Goal: Information Seeking & Learning: Compare options

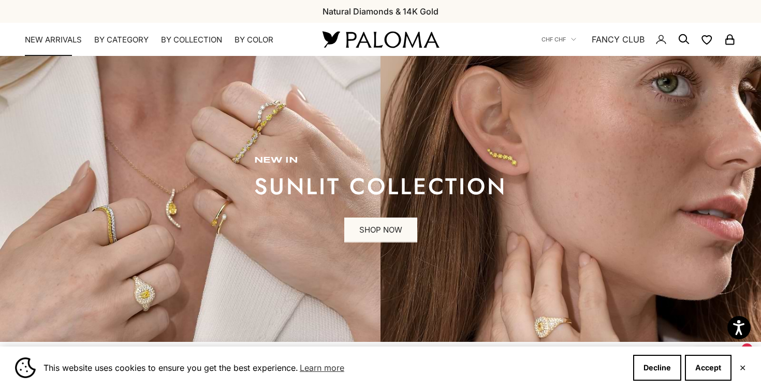
click at [65, 42] on link "NEW ARRIVALS" at bounding box center [53, 40] width 57 height 10
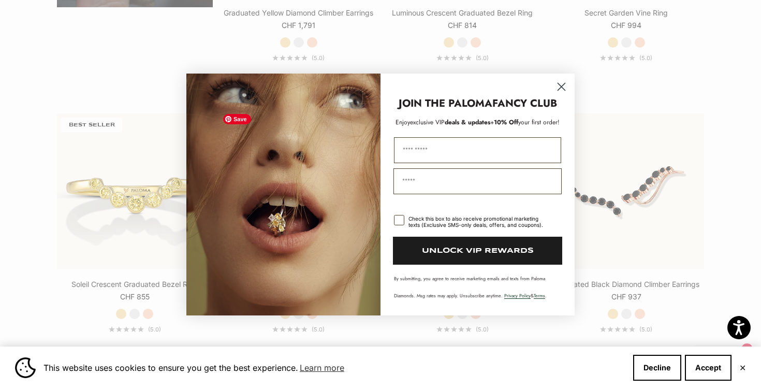
scroll to position [1027, 0]
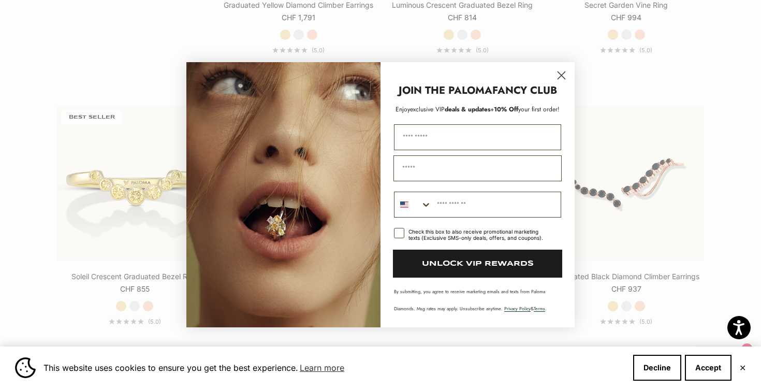
click at [561, 72] on circle "Close dialog" at bounding box center [561, 74] width 17 height 17
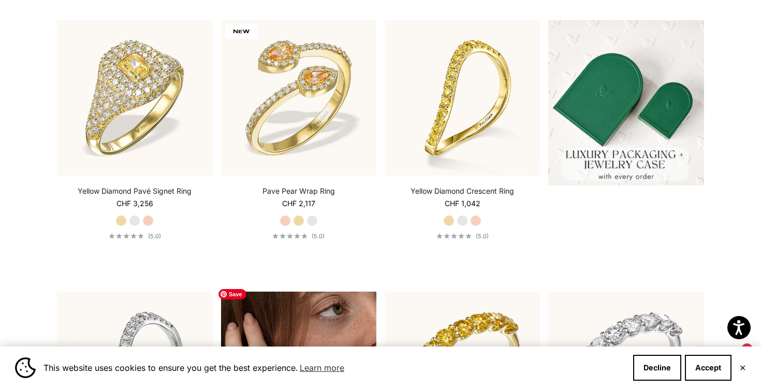
scroll to position [296, 0]
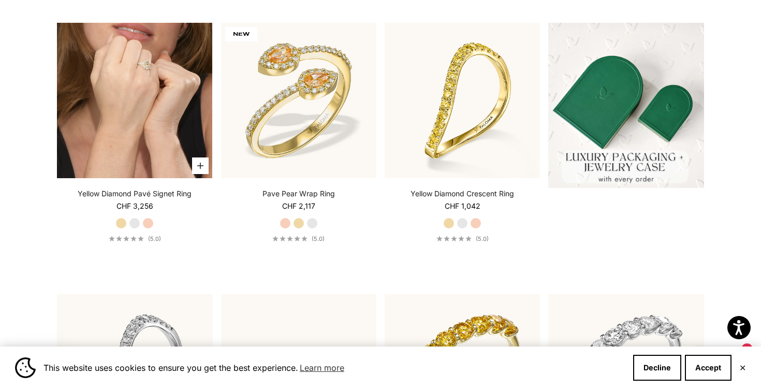
click at [146, 91] on video "#YellowGold\a#WhiteGold\a#RoseGold" at bounding box center [134, 100] width 155 height 155
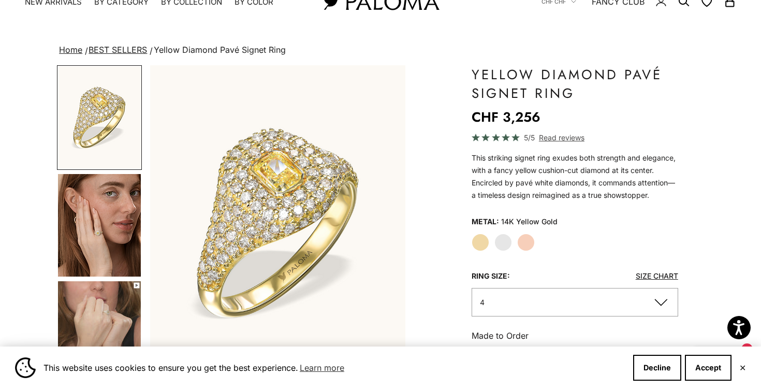
scroll to position [53, 0]
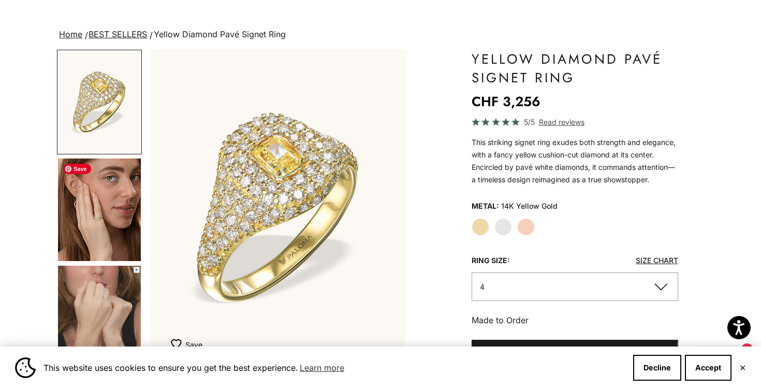
click at [103, 214] on img "Go to item 4" at bounding box center [99, 209] width 83 height 102
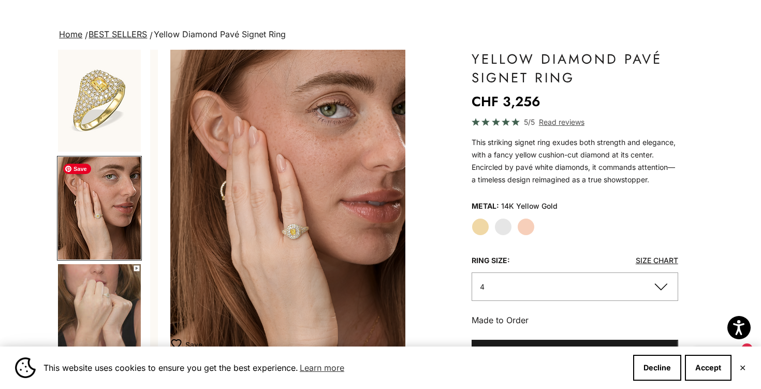
scroll to position [0, 268]
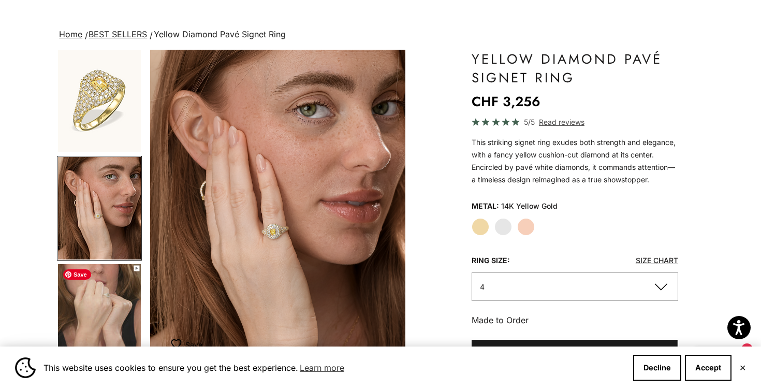
click at [93, 313] on img "Go to item 5" at bounding box center [99, 315] width 83 height 102
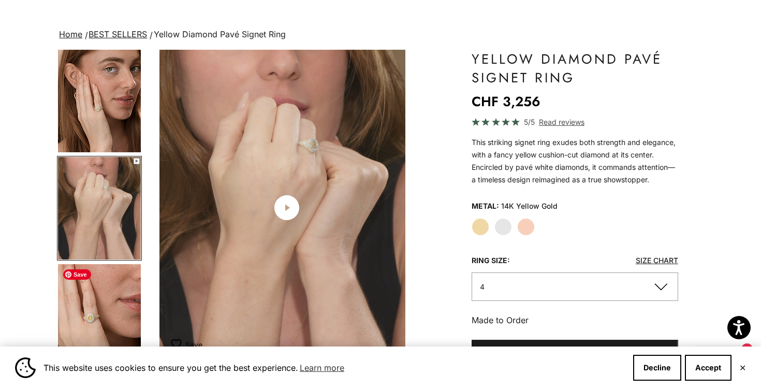
scroll to position [0, 535]
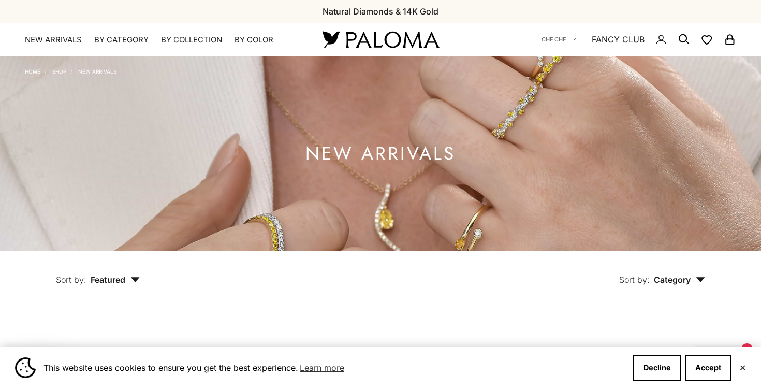
scroll to position [296, 0]
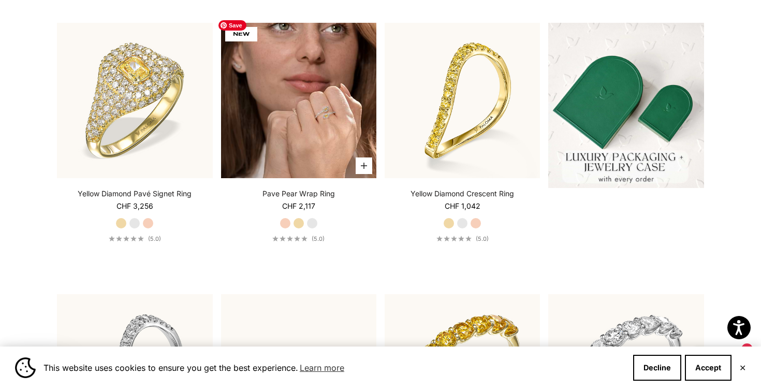
click at [304, 98] on img at bounding box center [298, 100] width 155 height 155
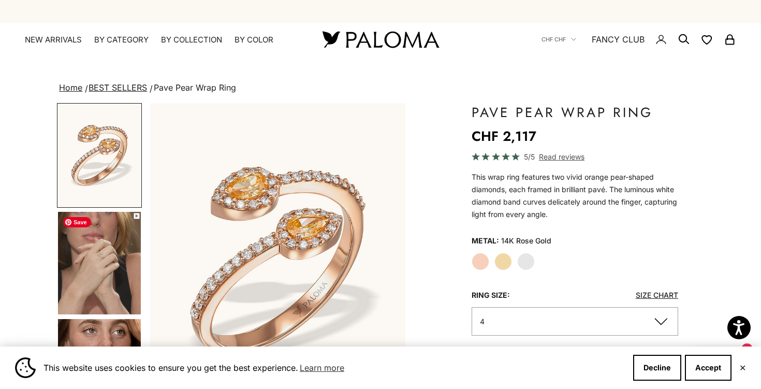
click at [106, 245] on img "Go to item 4" at bounding box center [99, 263] width 83 height 102
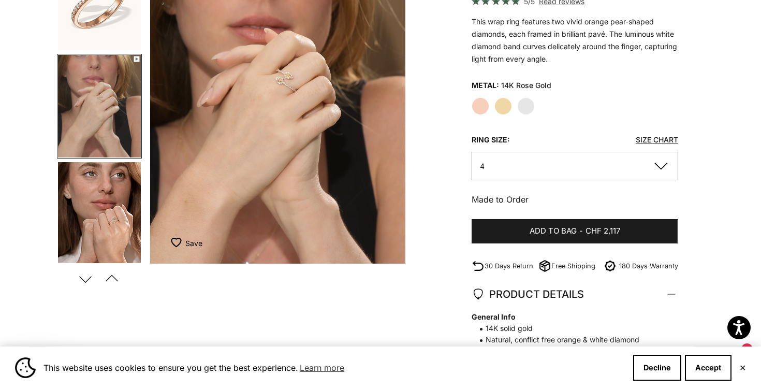
scroll to position [158, 0]
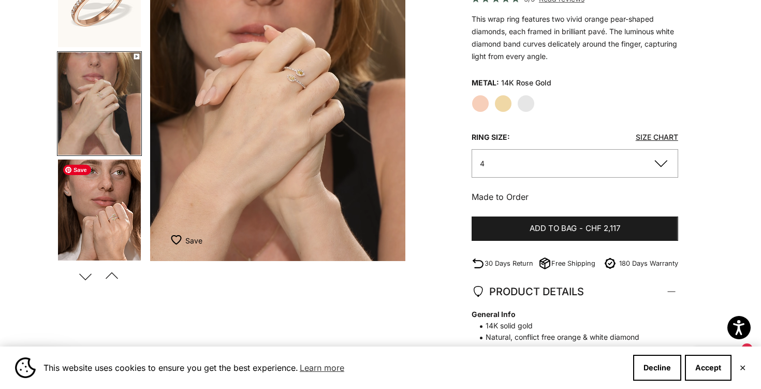
click at [108, 224] on img "Go to item 5" at bounding box center [99, 210] width 83 height 102
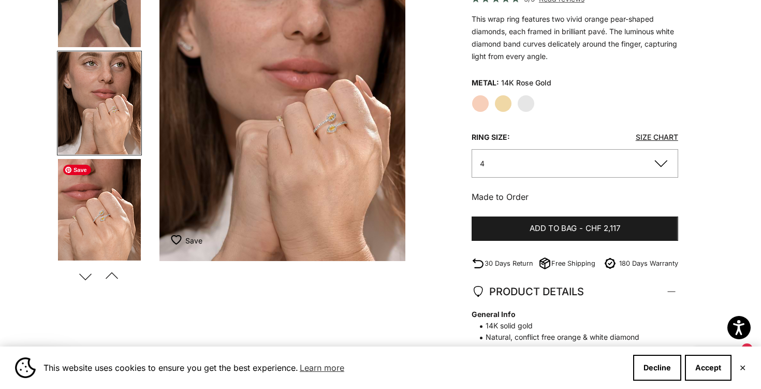
scroll to position [0, 535]
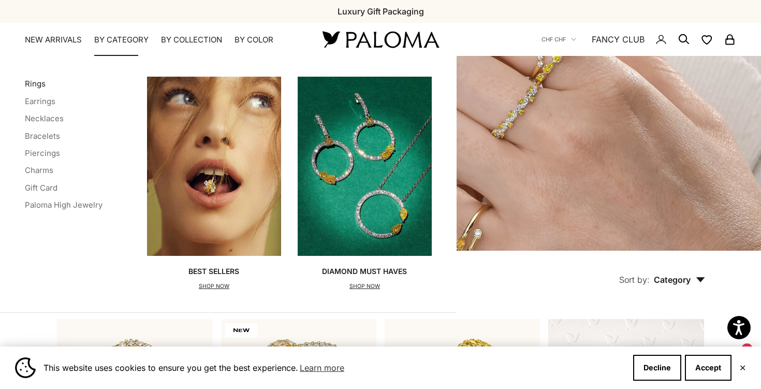
click at [38, 84] on link "Rings" at bounding box center [35, 84] width 21 height 10
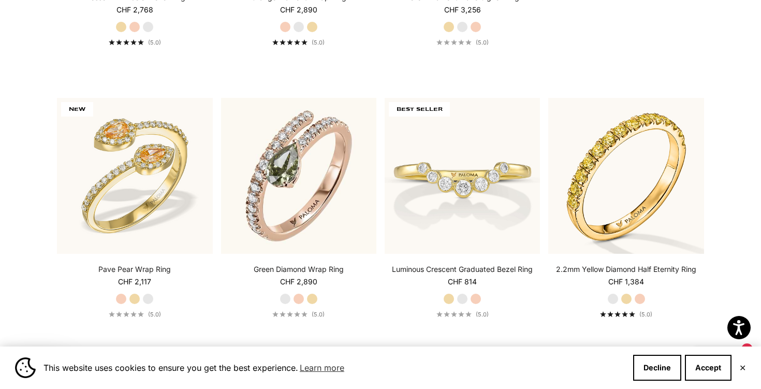
scroll to position [493, 0]
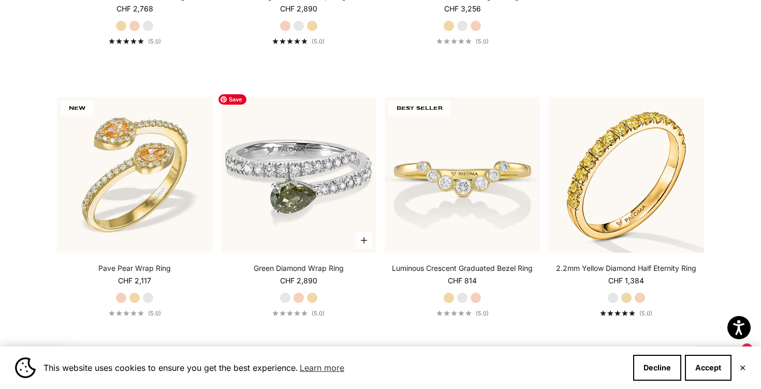
click at [319, 205] on img at bounding box center [298, 174] width 155 height 155
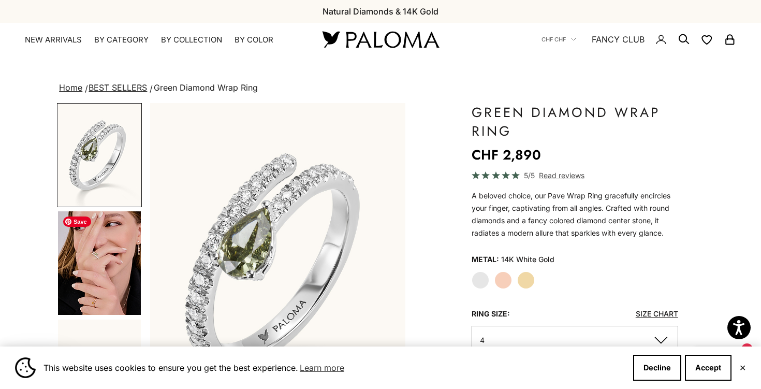
click at [102, 266] on img "Go to item 4" at bounding box center [99, 262] width 83 height 103
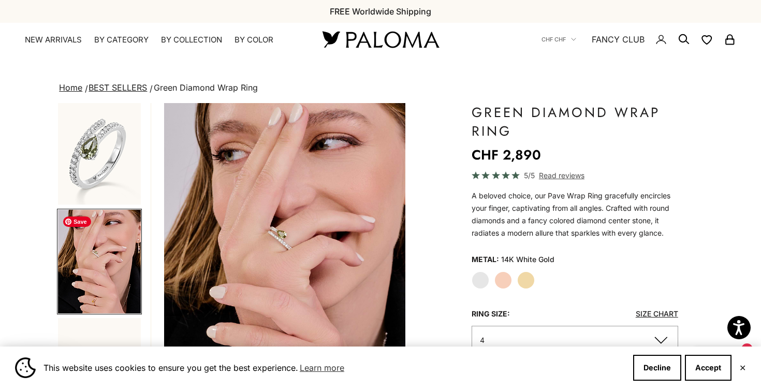
scroll to position [0, 268]
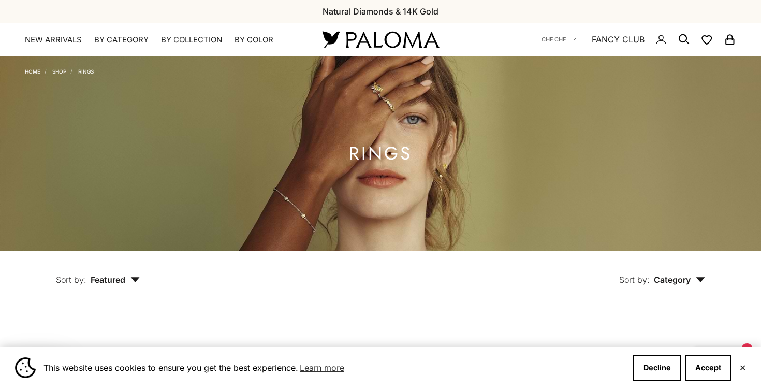
scroll to position [493, 0]
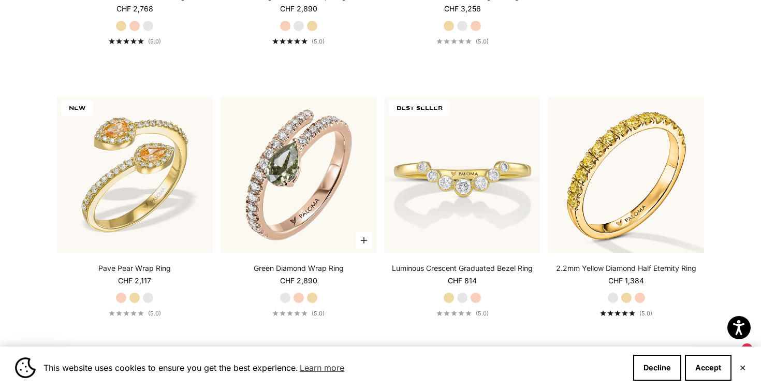
click at [314, 286] on div "Green Diamond Wrap Ring Starting at CHF 2,890 White Gold Rose Gold Yellow Gold …" at bounding box center [298, 290] width 155 height 54
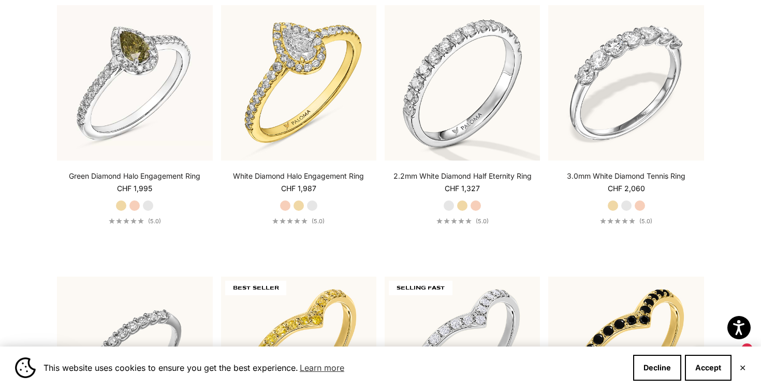
scroll to position [2187, 0]
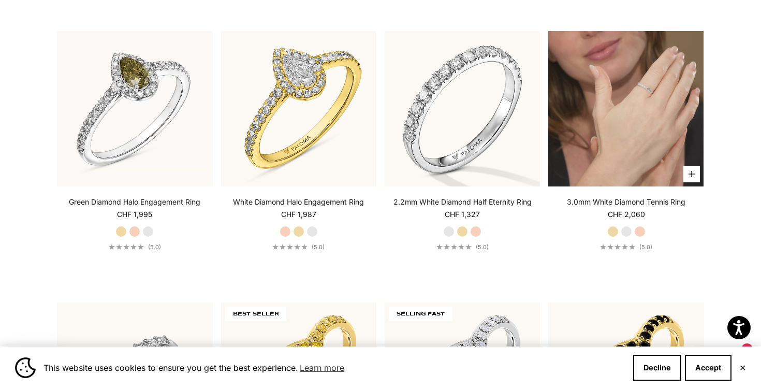
click at [624, 126] on video "#YellowGold\a#WhiteGold\a#RoseGold" at bounding box center [625, 108] width 155 height 155
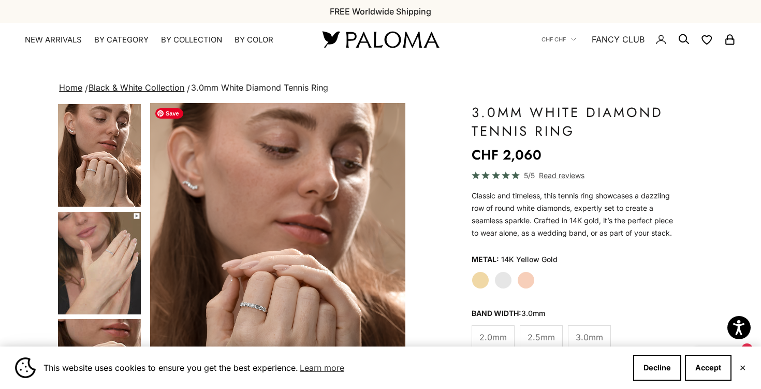
click at [250, 294] on img "Item 4 of 13" at bounding box center [277, 260] width 255 height 315
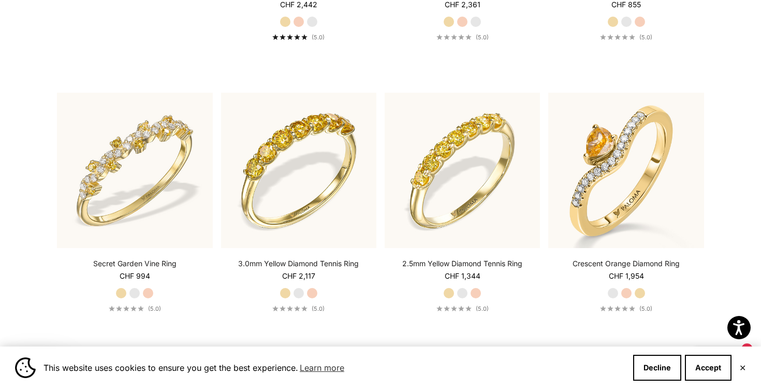
scroll to position [1043, 0]
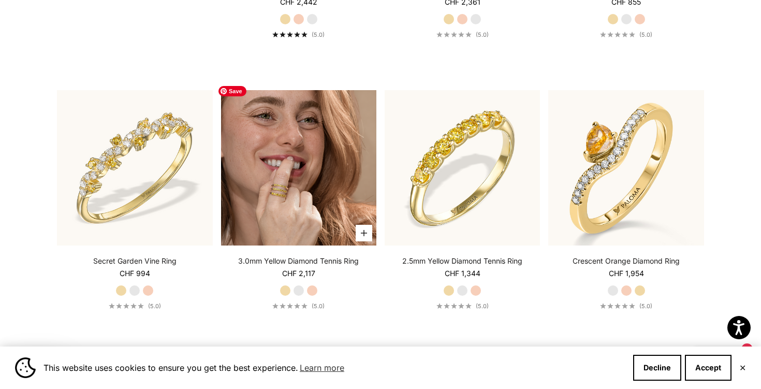
click at [277, 209] on img at bounding box center [298, 167] width 155 height 155
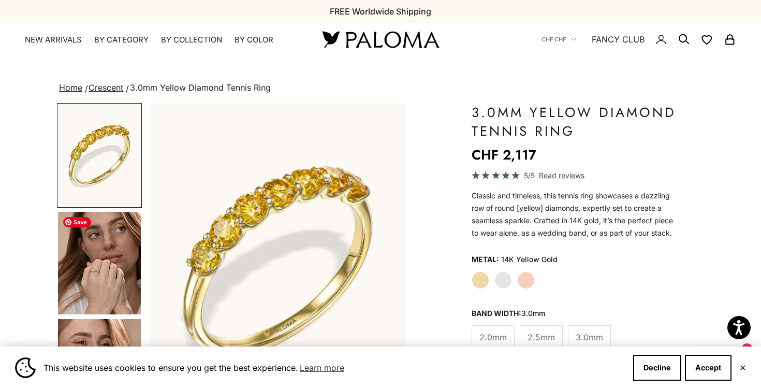
click at [114, 275] on img "Go to item 4" at bounding box center [99, 263] width 83 height 102
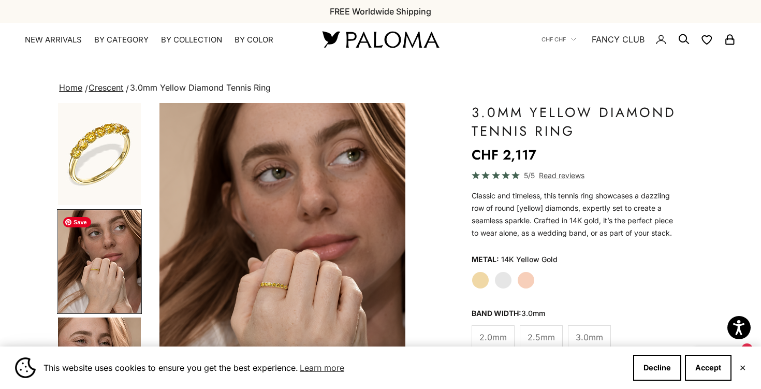
scroll to position [0, 268]
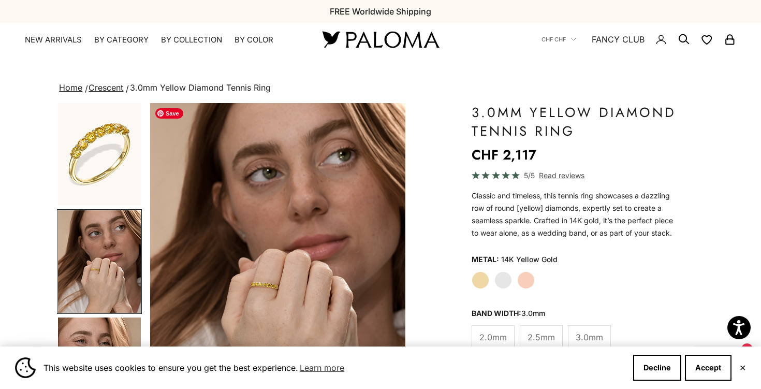
click at [272, 276] on img "Item 4 of 14" at bounding box center [277, 260] width 255 height 315
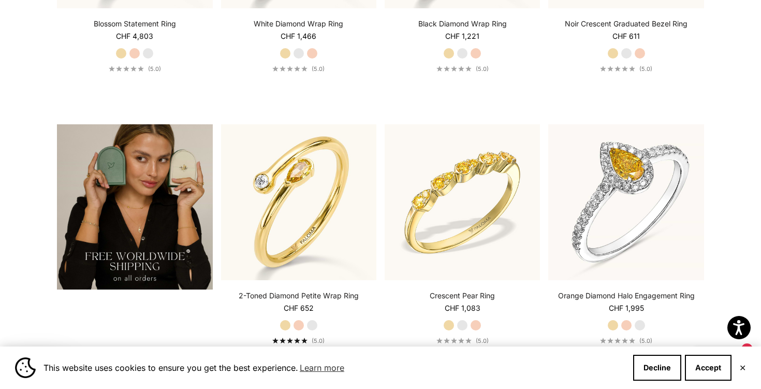
scroll to position [1834, 0]
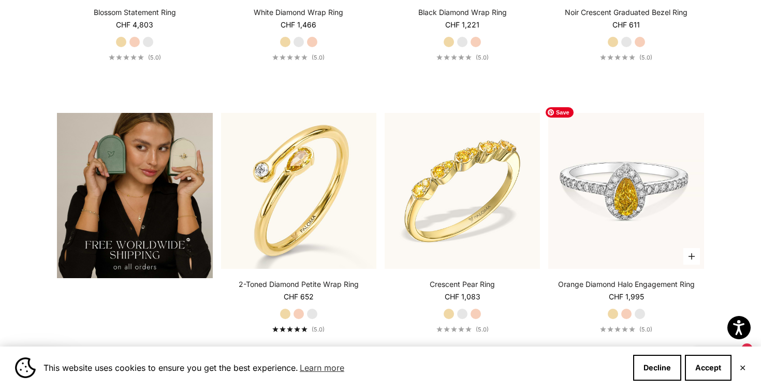
click at [617, 185] on img at bounding box center [625, 190] width 155 height 155
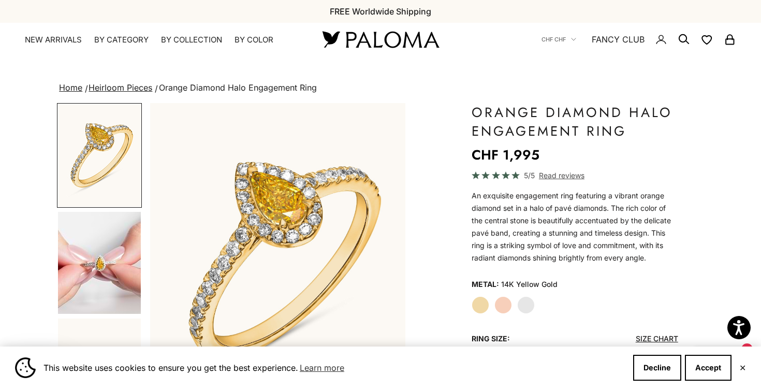
click at [484, 302] on label "Yellow Gold" at bounding box center [480, 305] width 18 height 18
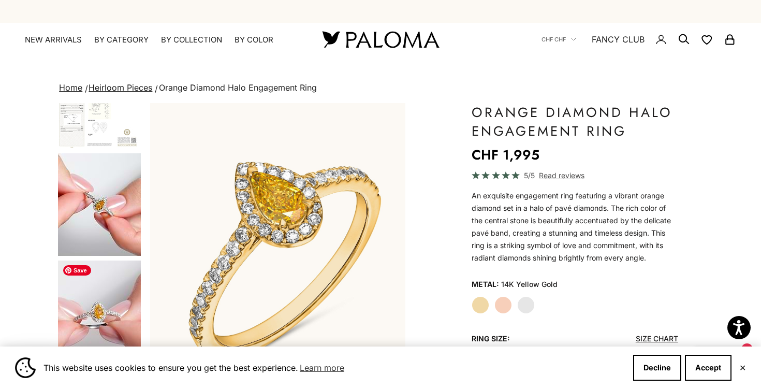
scroll to position [303, 0]
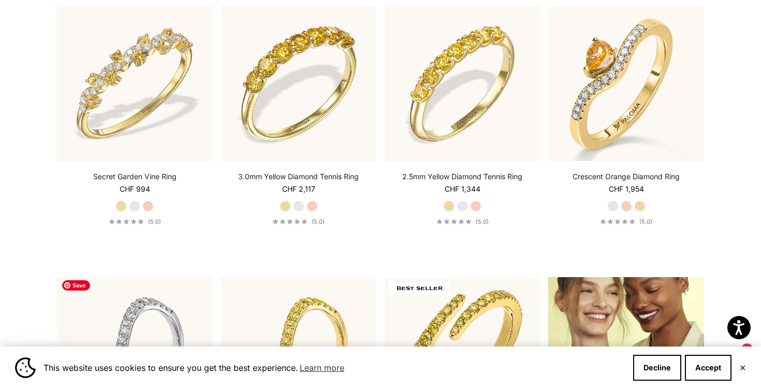
scroll to position [1124, 0]
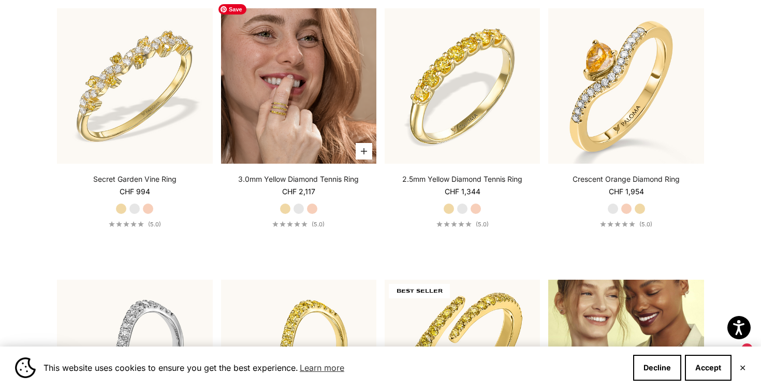
click at [289, 92] on img at bounding box center [298, 85] width 155 height 155
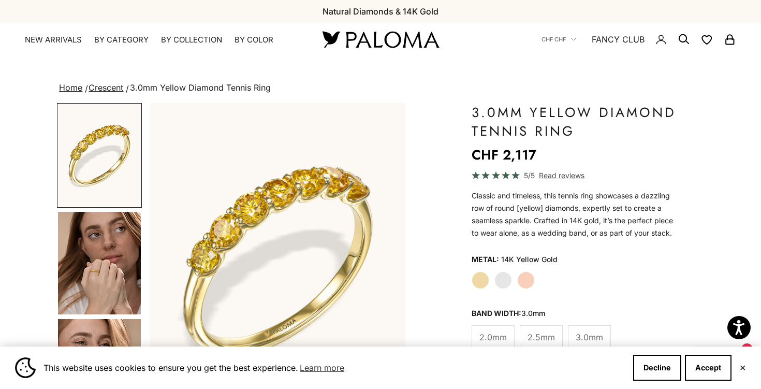
click at [505, 279] on label "White Gold" at bounding box center [503, 280] width 18 height 18
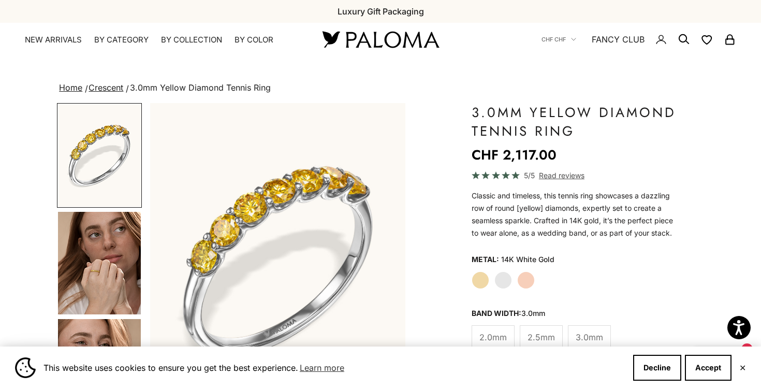
click at [481, 279] on label "Yellow Gold" at bounding box center [480, 280] width 18 height 18
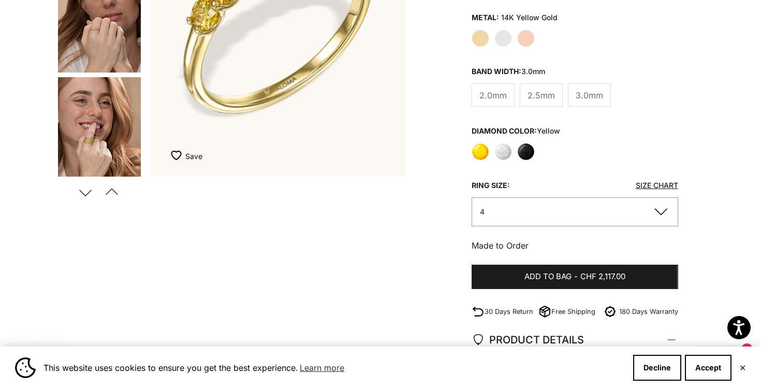
scroll to position [249, 0]
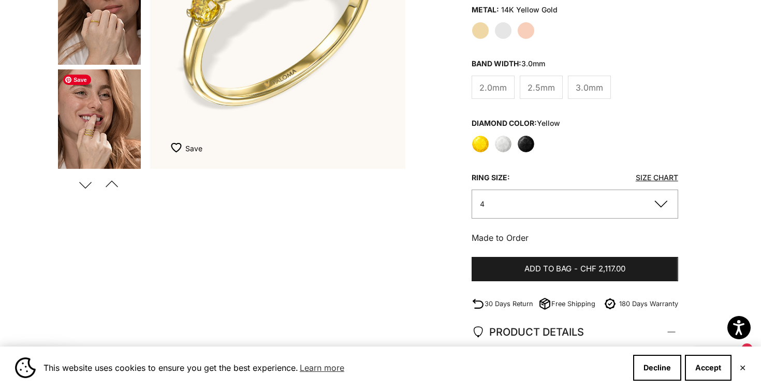
click at [87, 131] on img "Go to item 5" at bounding box center [99, 120] width 83 height 102
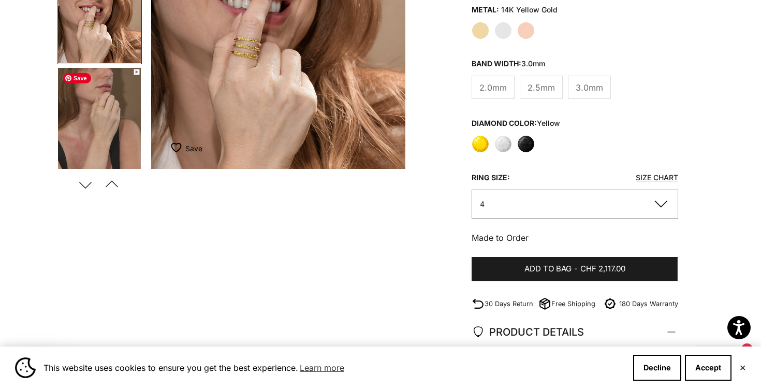
scroll to position [0, 535]
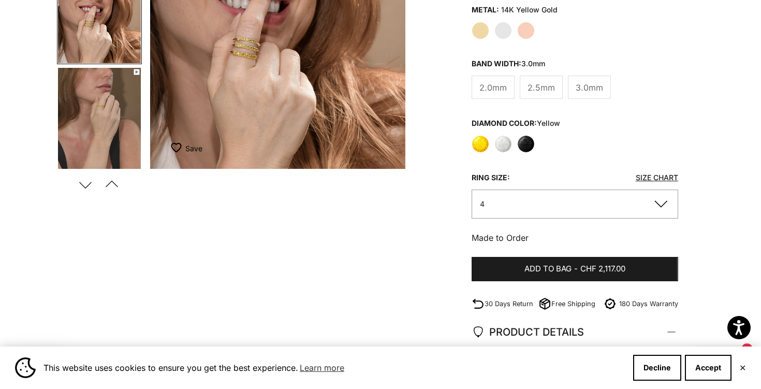
click at [255, 106] on img "Item 5 of 14" at bounding box center [277, 11] width 255 height 315
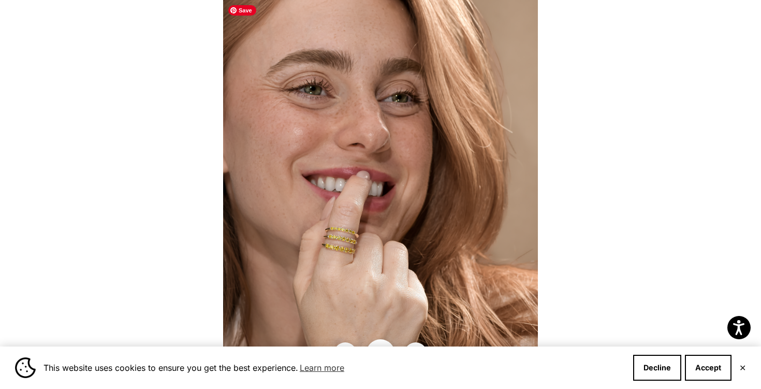
click at [341, 241] on img at bounding box center [380, 194] width 315 height 389
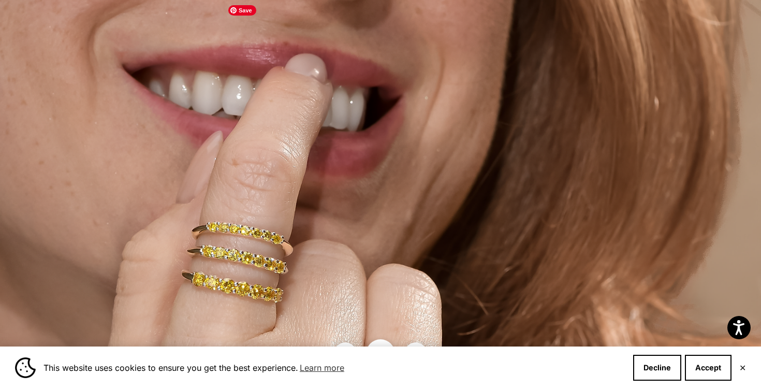
click at [221, 229] on img at bounding box center [358, 125] width 944 height 1166
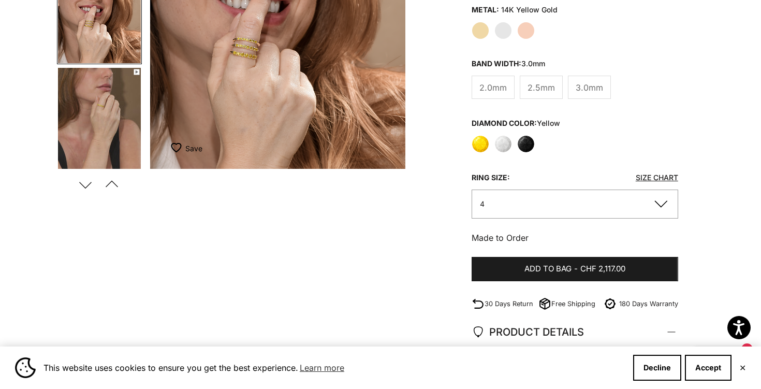
click at [114, 183] on button "Previous" at bounding box center [111, 184] width 23 height 24
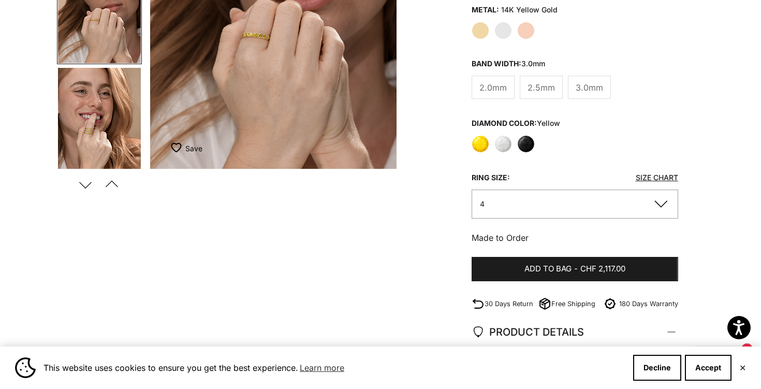
scroll to position [0, 268]
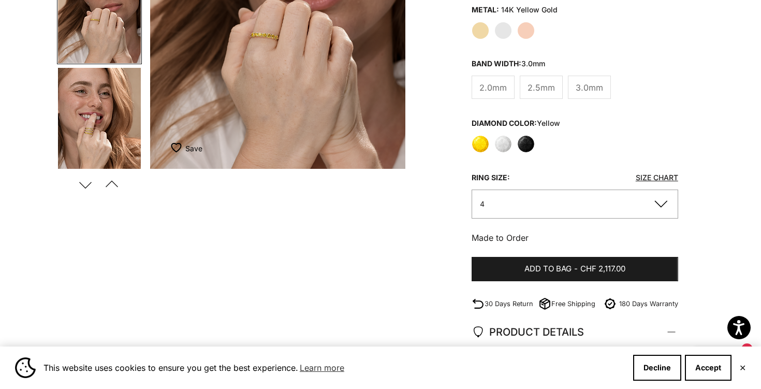
click at [114, 183] on button "Previous" at bounding box center [111, 184] width 23 height 24
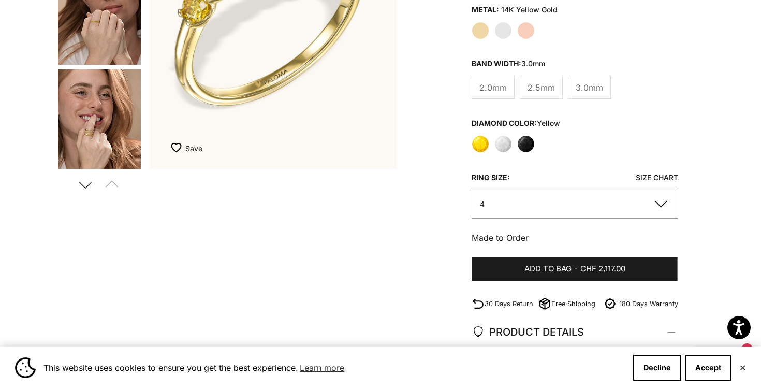
scroll to position [0, 0]
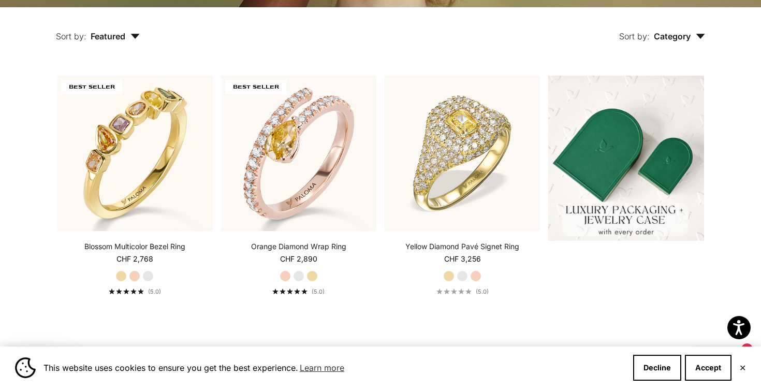
scroll to position [242, 0]
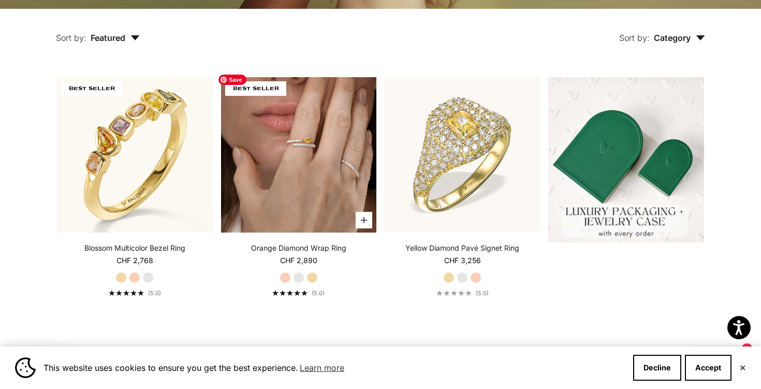
click at [305, 162] on img at bounding box center [298, 154] width 155 height 155
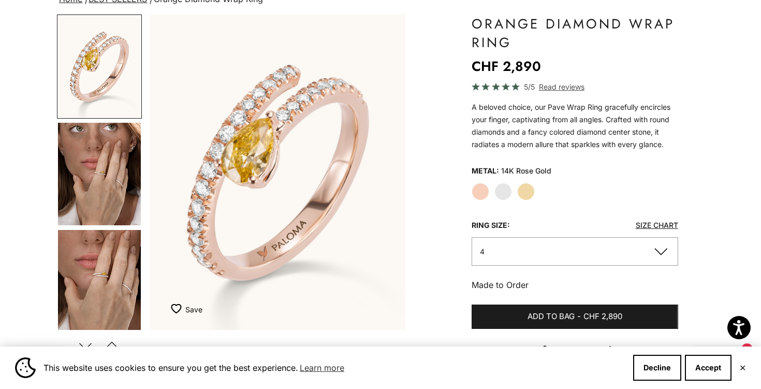
scroll to position [141, 0]
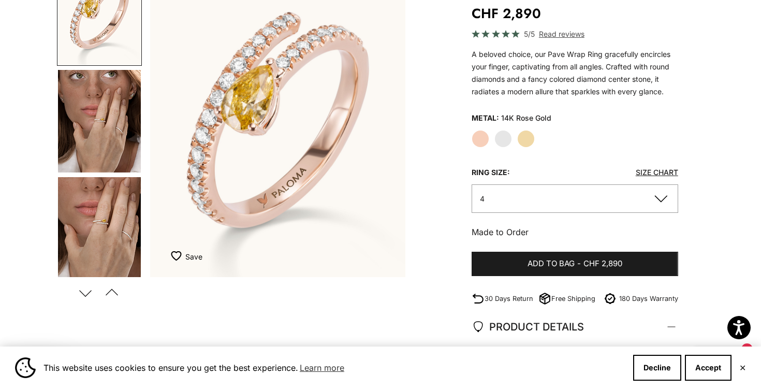
click at [527, 137] on label "Yellow Gold" at bounding box center [526, 139] width 18 height 18
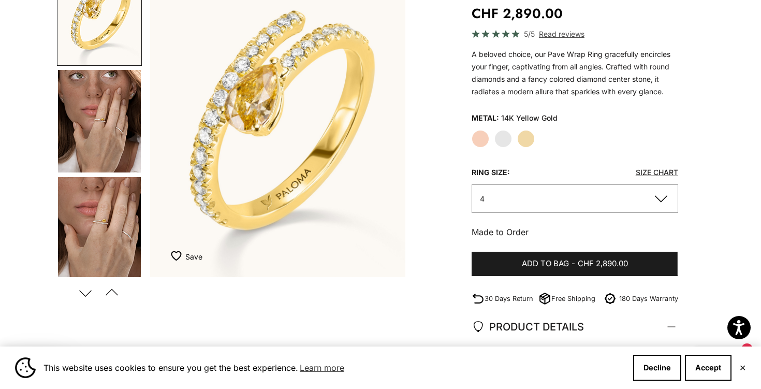
click at [501, 137] on label "White Gold" at bounding box center [503, 139] width 18 height 18
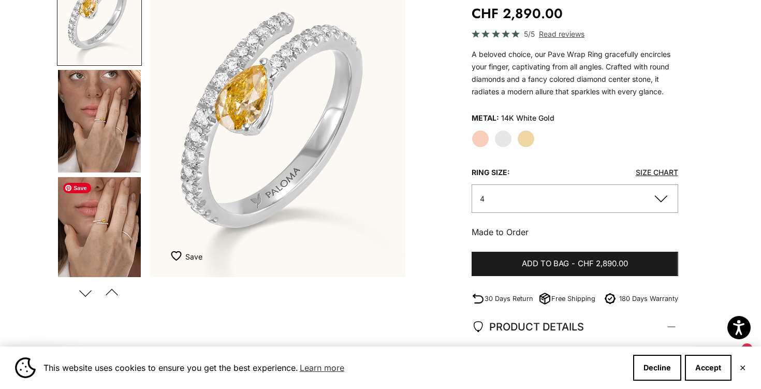
click at [102, 236] on img "Go to item 5" at bounding box center [99, 228] width 83 height 102
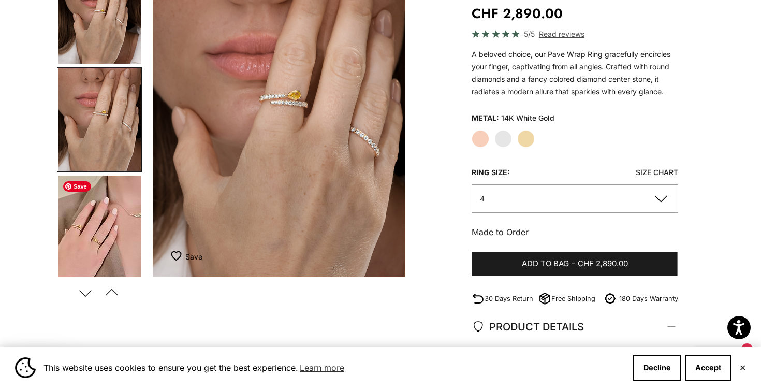
scroll to position [0, 535]
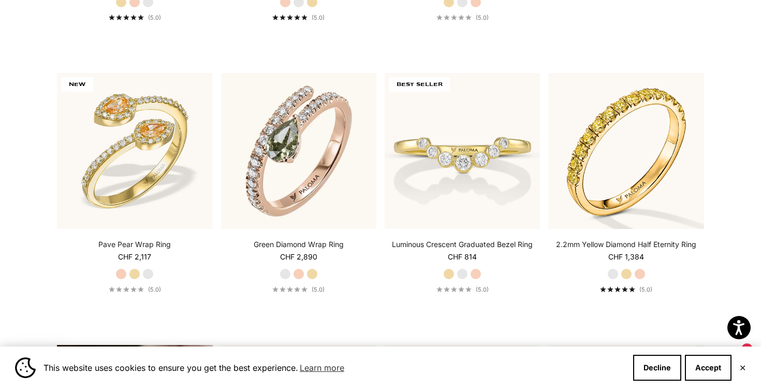
scroll to position [519, 0]
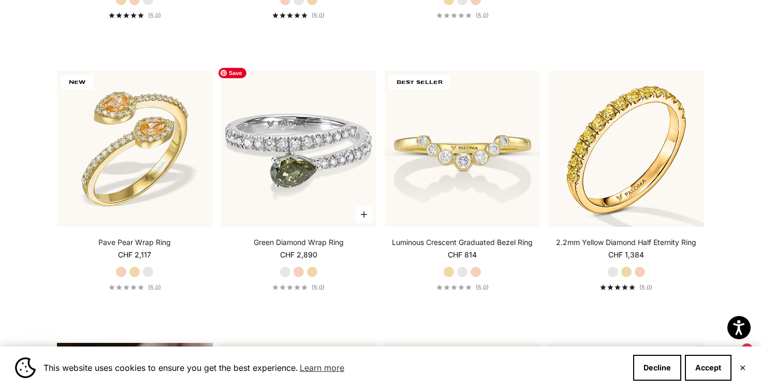
click at [323, 153] on img at bounding box center [298, 148] width 155 height 155
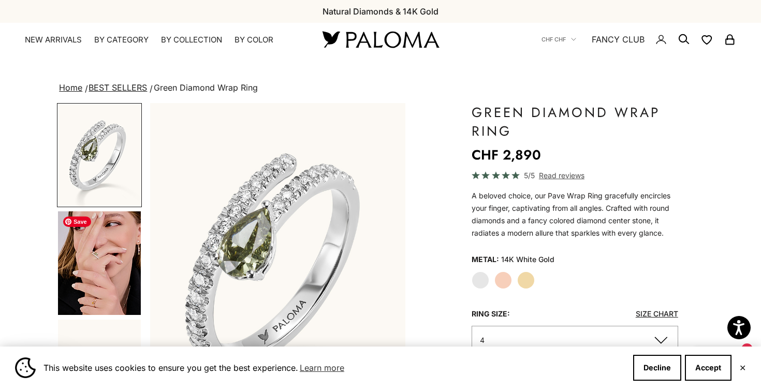
click at [95, 281] on img "Go to item 4" at bounding box center [99, 262] width 83 height 103
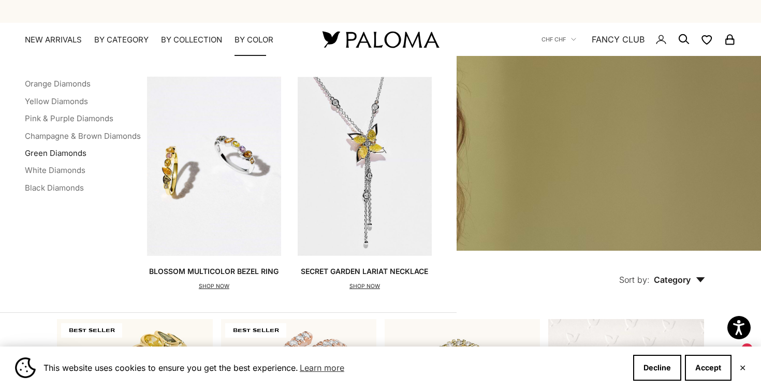
click at [72, 152] on link "Green Diamonds" at bounding box center [56, 153] width 62 height 10
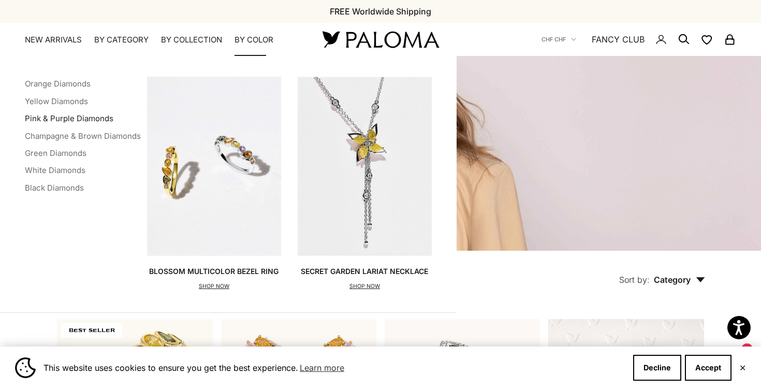
click at [55, 119] on link "Pink & Purple Diamonds" at bounding box center [69, 118] width 88 height 10
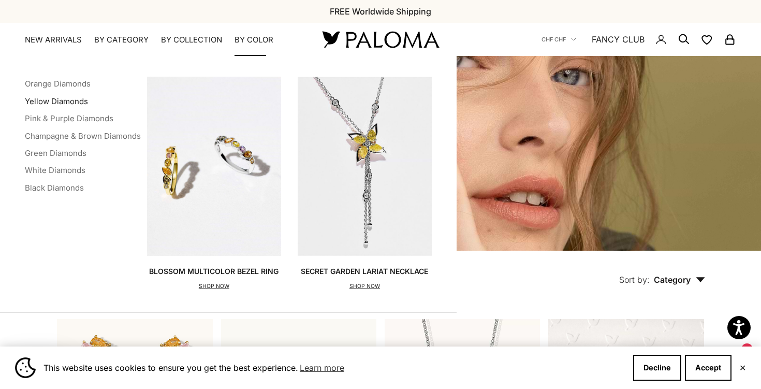
click at [69, 99] on link "Yellow Diamonds" at bounding box center [56, 101] width 63 height 10
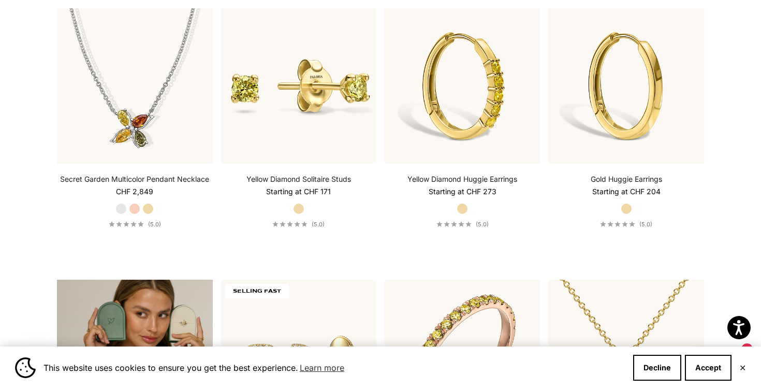
scroll to position [1674, 0]
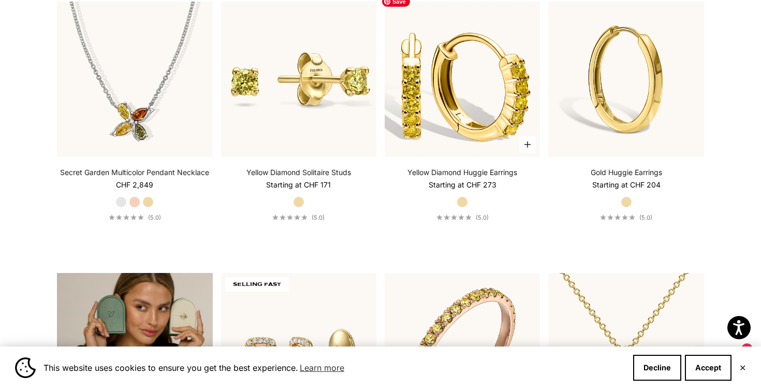
click at [471, 84] on img at bounding box center [461, 79] width 155 height 155
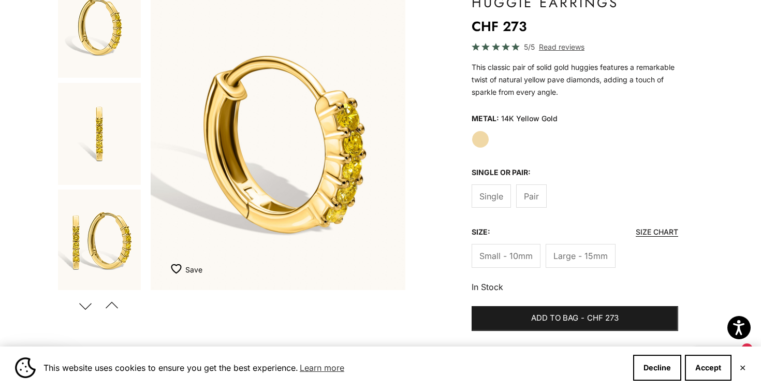
scroll to position [184, 0]
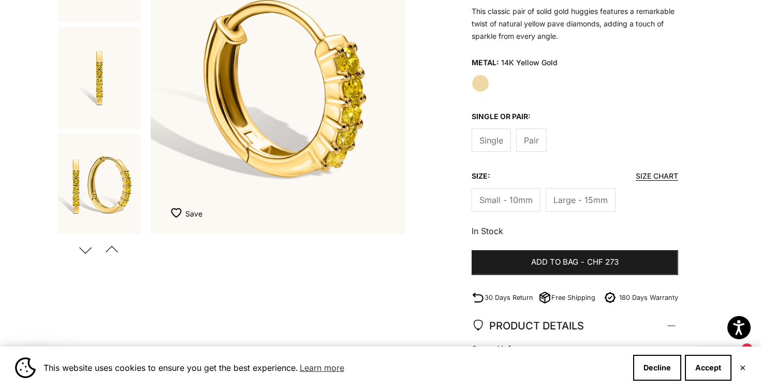
click at [525, 137] on span "Pair" at bounding box center [531, 139] width 15 height 13
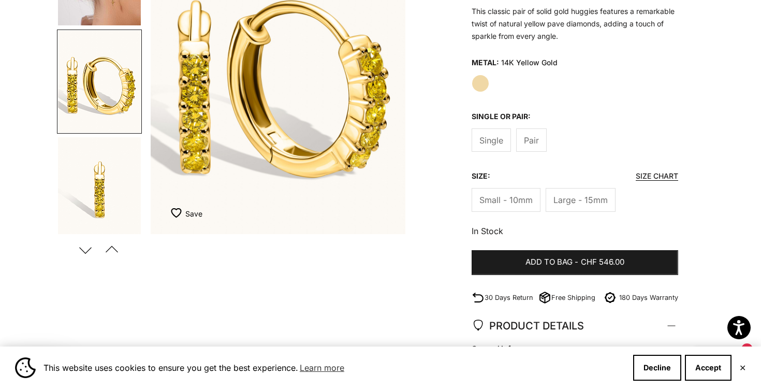
scroll to position [323, 0]
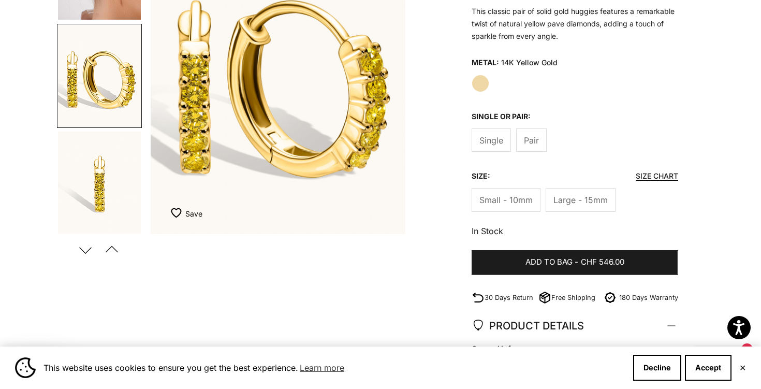
click at [590, 197] on span "Large - 15mm" at bounding box center [580, 199] width 54 height 13
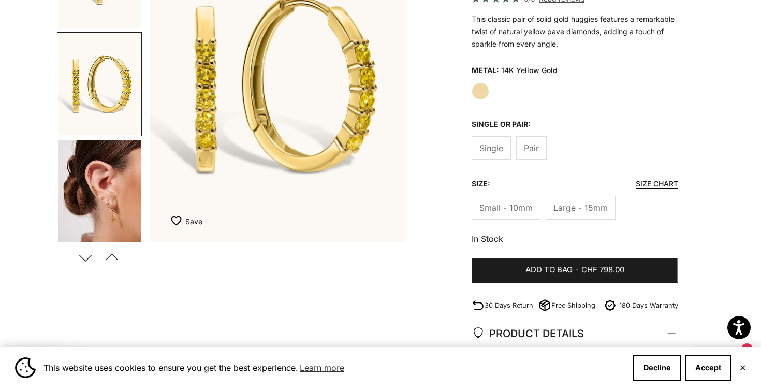
scroll to position [211, 0]
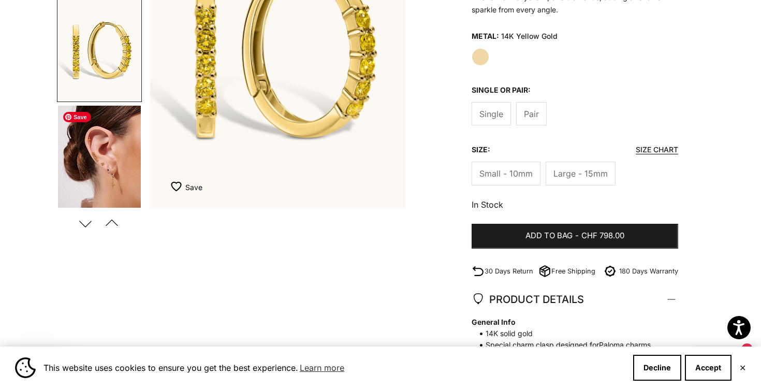
click at [106, 172] on img "Go to item 4" at bounding box center [99, 157] width 83 height 102
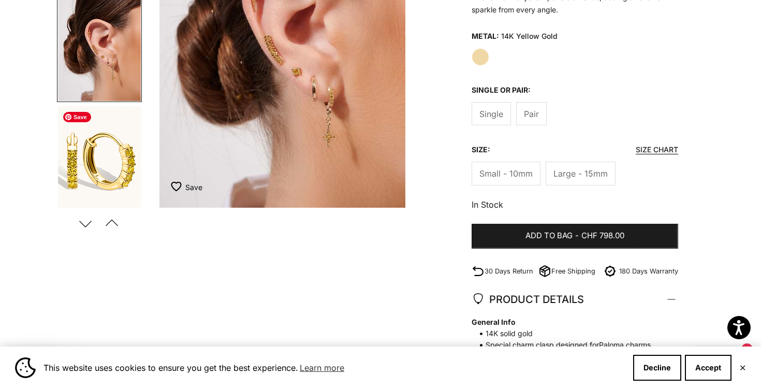
scroll to position [0, 802]
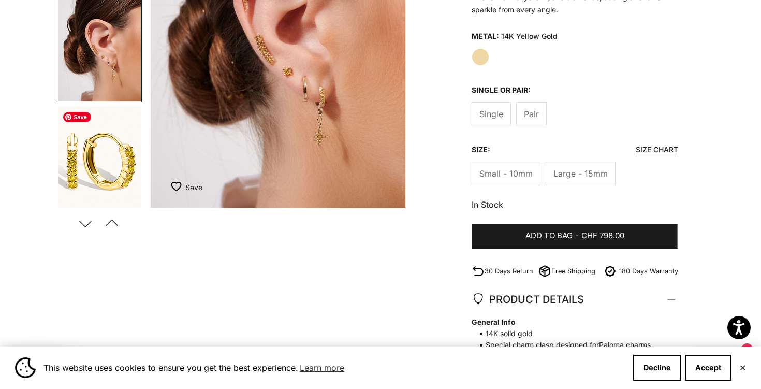
click at [106, 172] on img "Go to item 5" at bounding box center [99, 157] width 83 height 102
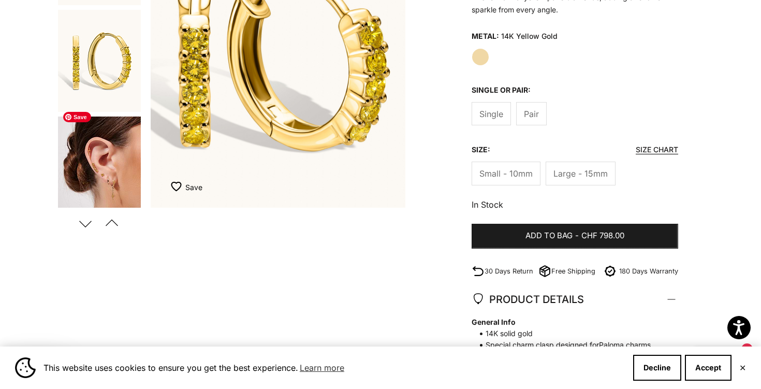
scroll to position [89, 0]
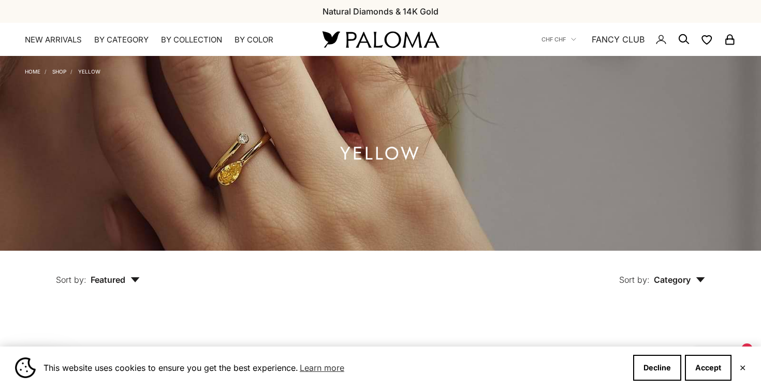
scroll to position [1687, 0]
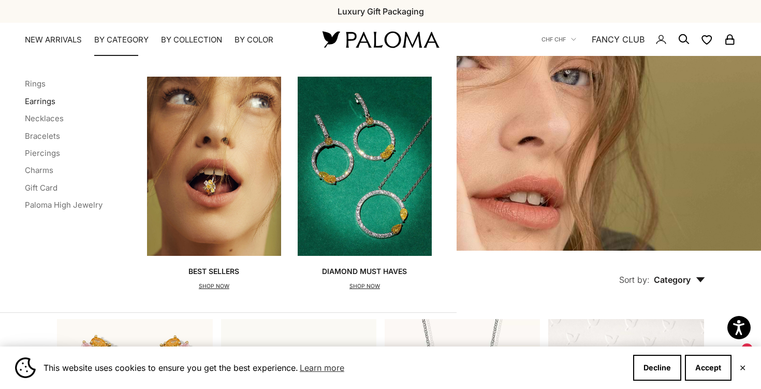
click at [42, 99] on link "Earrings" at bounding box center [40, 101] width 31 height 10
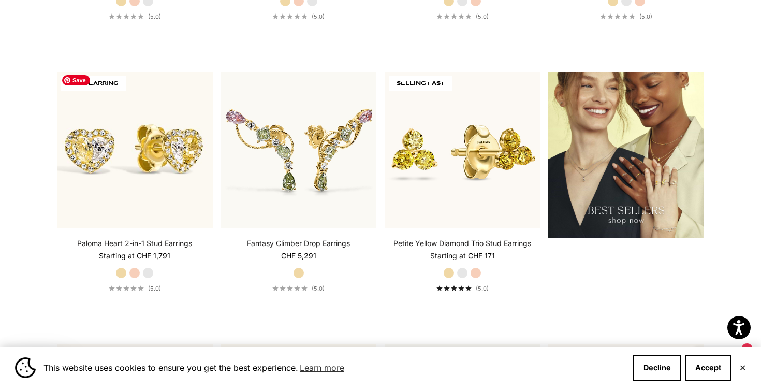
scroll to position [1371, 0]
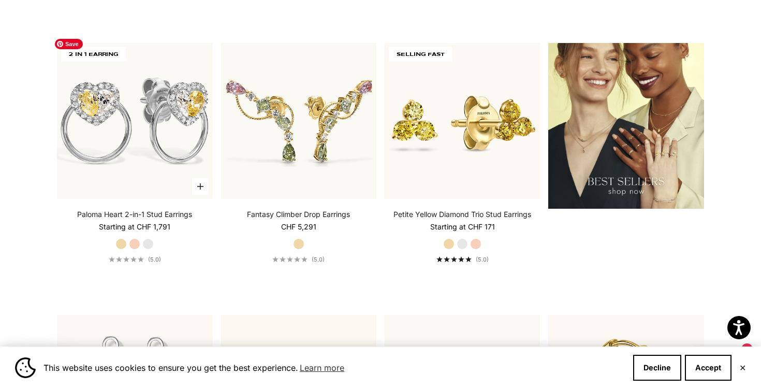
click at [160, 141] on img at bounding box center [134, 120] width 155 height 155
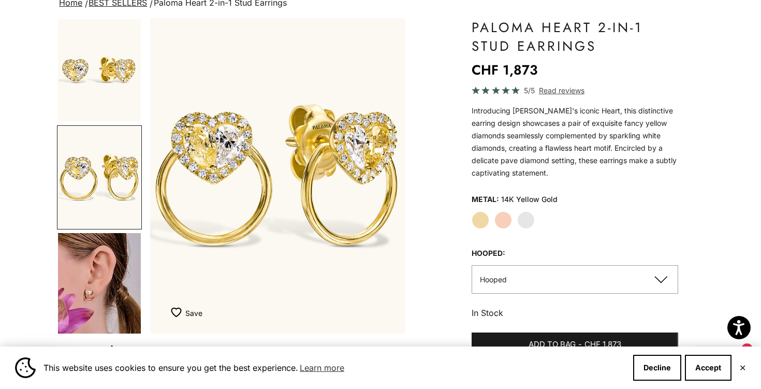
scroll to position [85, 0]
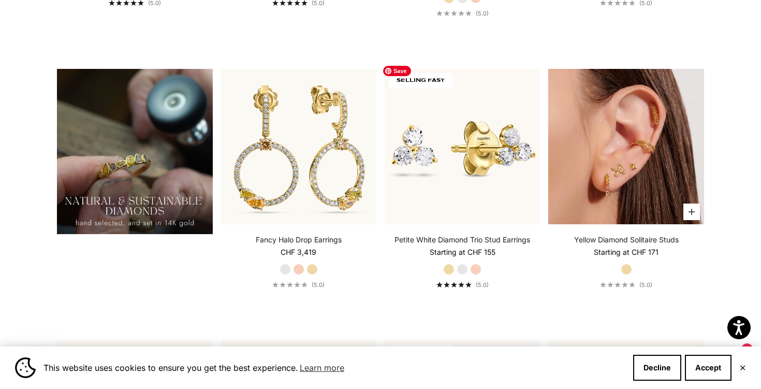
scroll to position [804, 0]
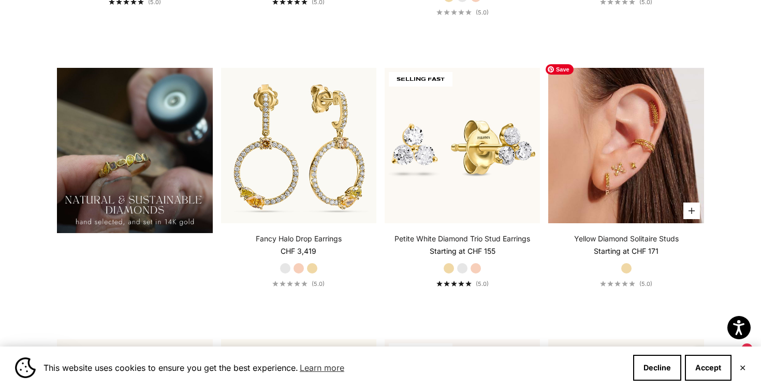
click at [636, 154] on img at bounding box center [625, 145] width 155 height 155
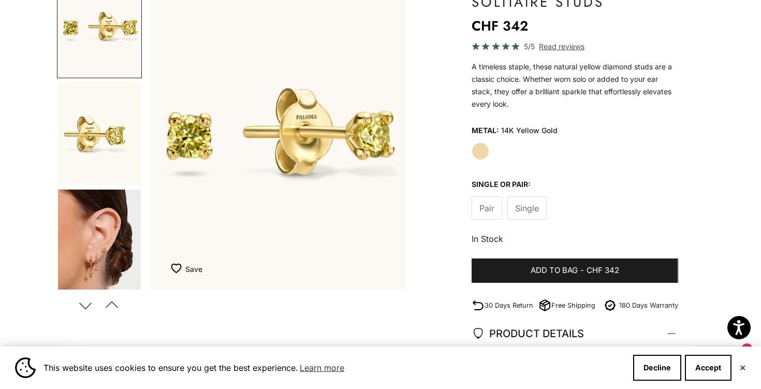
scroll to position [166, 0]
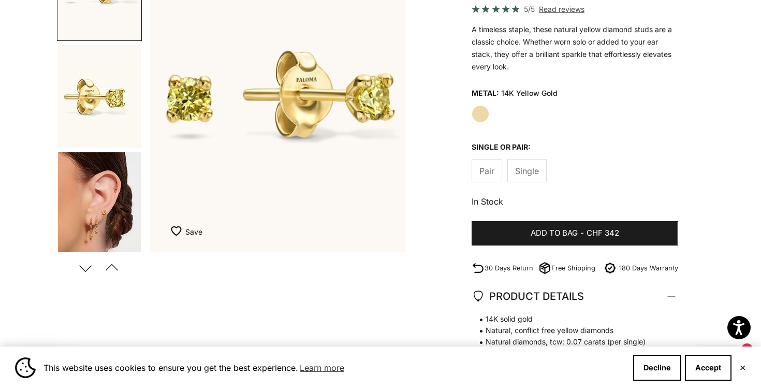
click at [533, 168] on span "Single" at bounding box center [527, 170] width 24 height 13
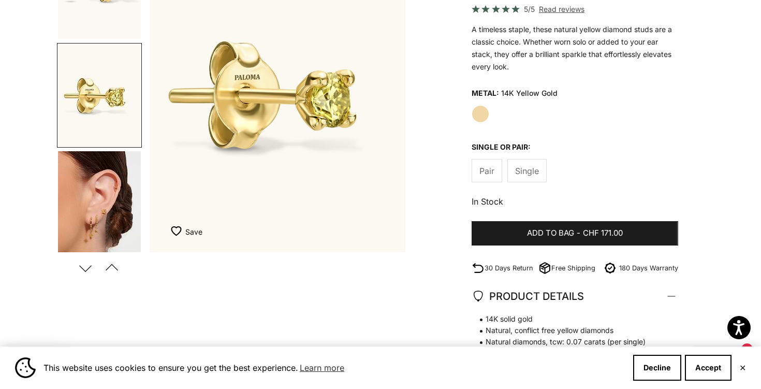
click at [489, 168] on span "Pair" at bounding box center [486, 170] width 15 height 13
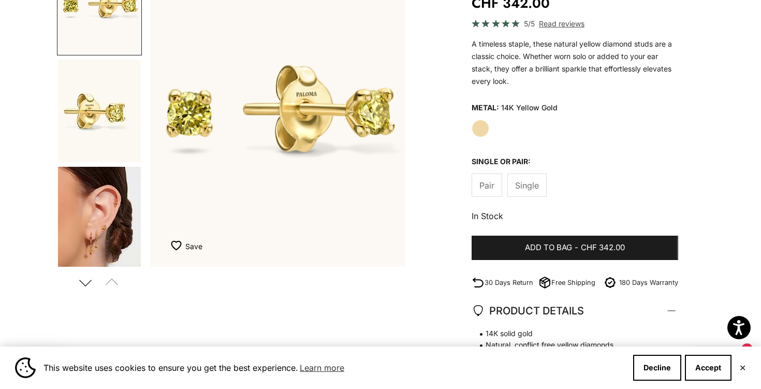
scroll to position [200, 0]
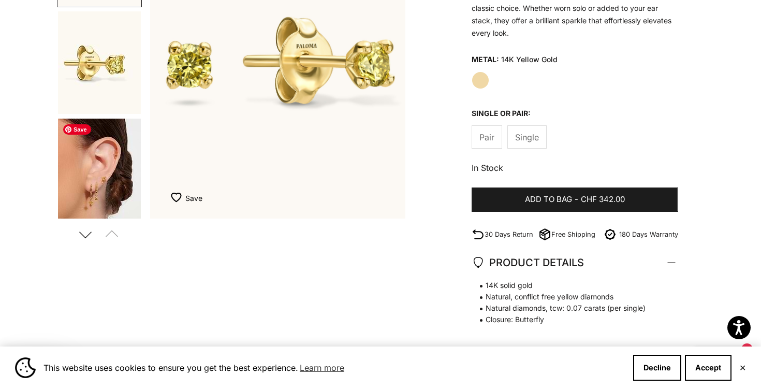
click at [100, 192] on img "Go to item 3" at bounding box center [99, 169] width 83 height 102
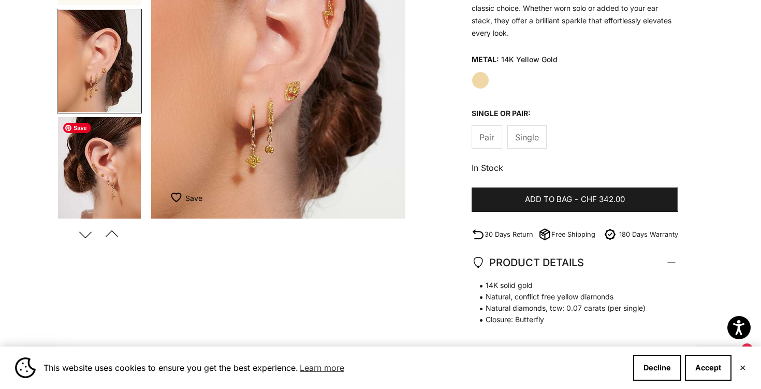
scroll to position [0, 535]
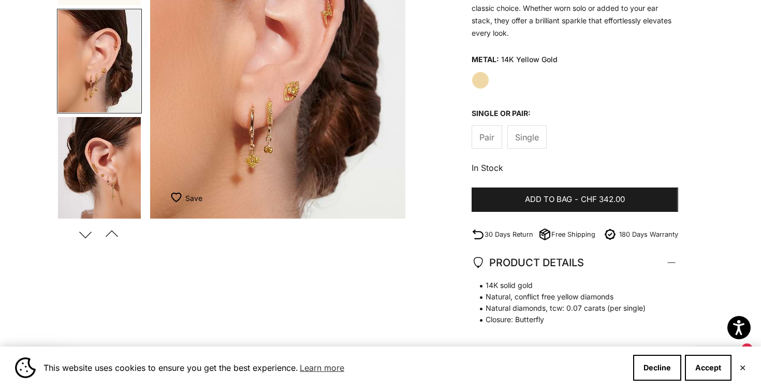
click at [290, 97] on img "Item 3 of 11" at bounding box center [277, 60] width 255 height 315
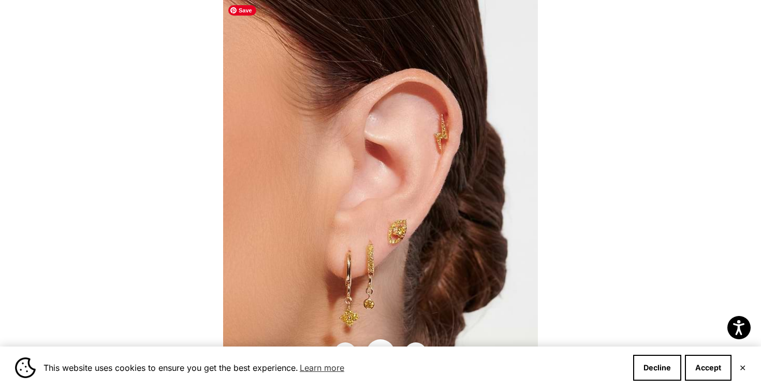
click at [349, 174] on img at bounding box center [380, 194] width 315 height 389
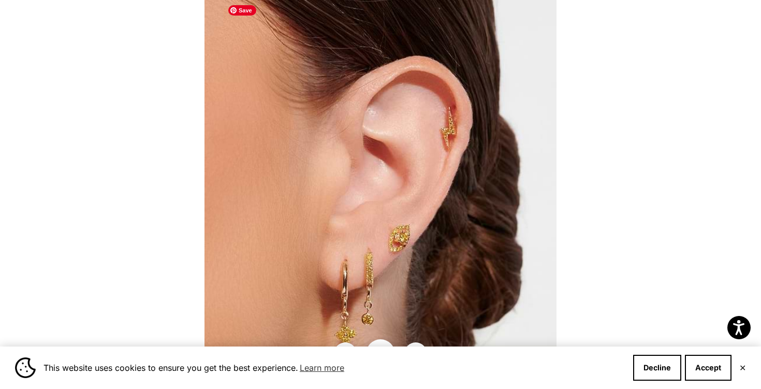
click at [349, 174] on img at bounding box center [380, 196] width 352 height 435
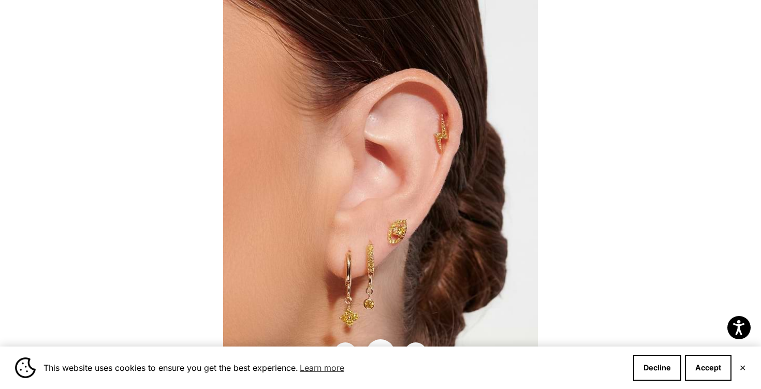
click at [47, 34] on div at bounding box center [380, 194] width 761 height 389
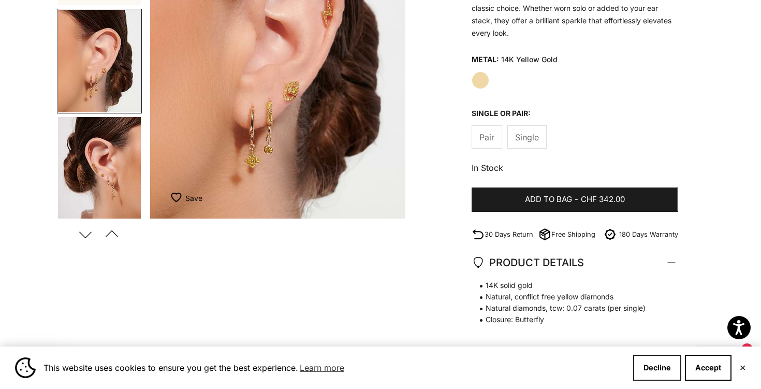
click at [654, 365] on button "Decline" at bounding box center [657, 367] width 48 height 26
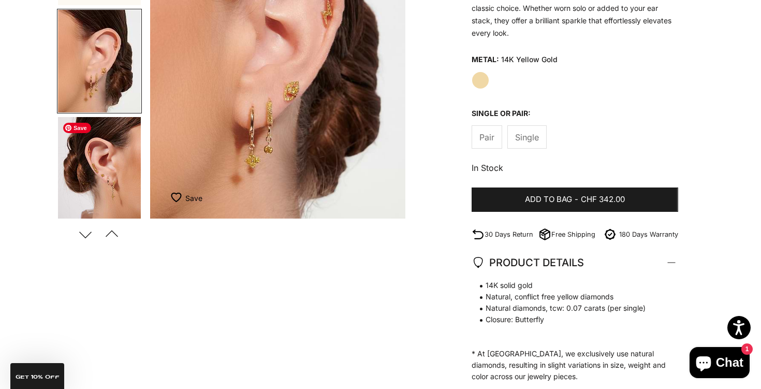
click at [97, 168] on img "Go to item 4" at bounding box center [99, 168] width 83 height 102
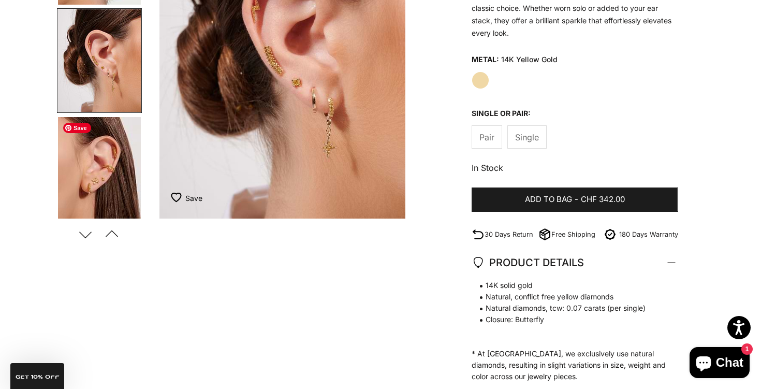
scroll to position [0, 802]
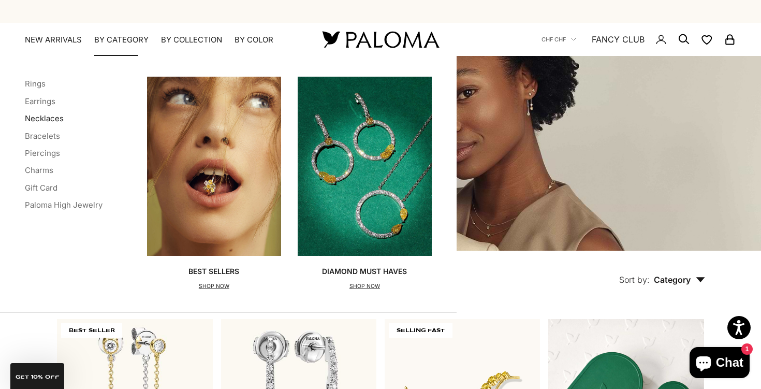
click at [39, 115] on link "Necklaces" at bounding box center [44, 118] width 39 height 10
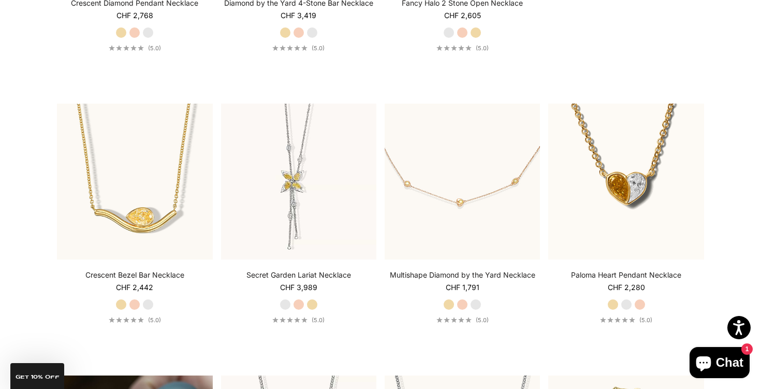
scroll to position [503, 0]
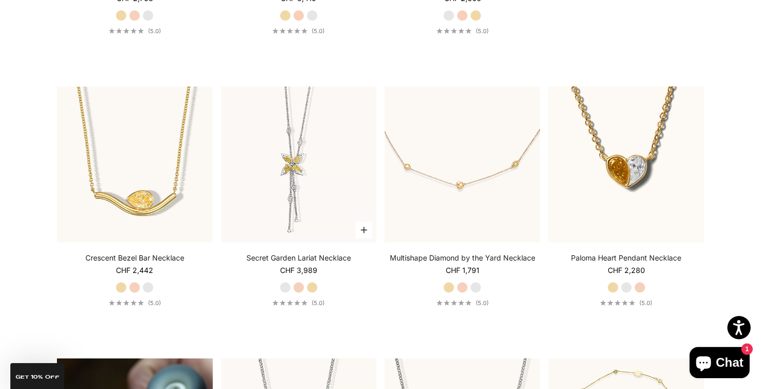
click at [315, 285] on label "Yellow Gold" at bounding box center [311, 286] width 11 height 11
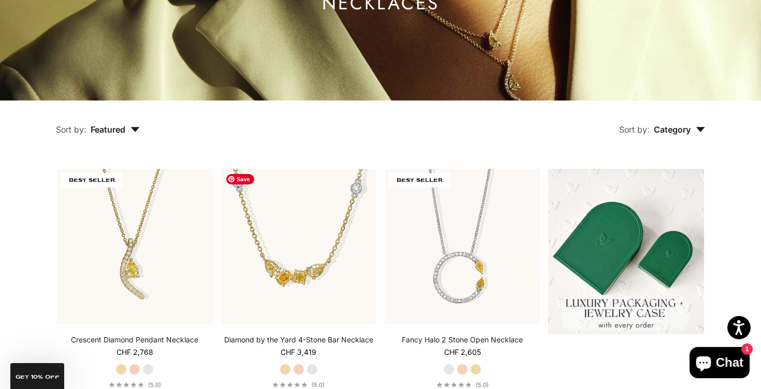
scroll to position [0, 0]
